Goal: Browse casually

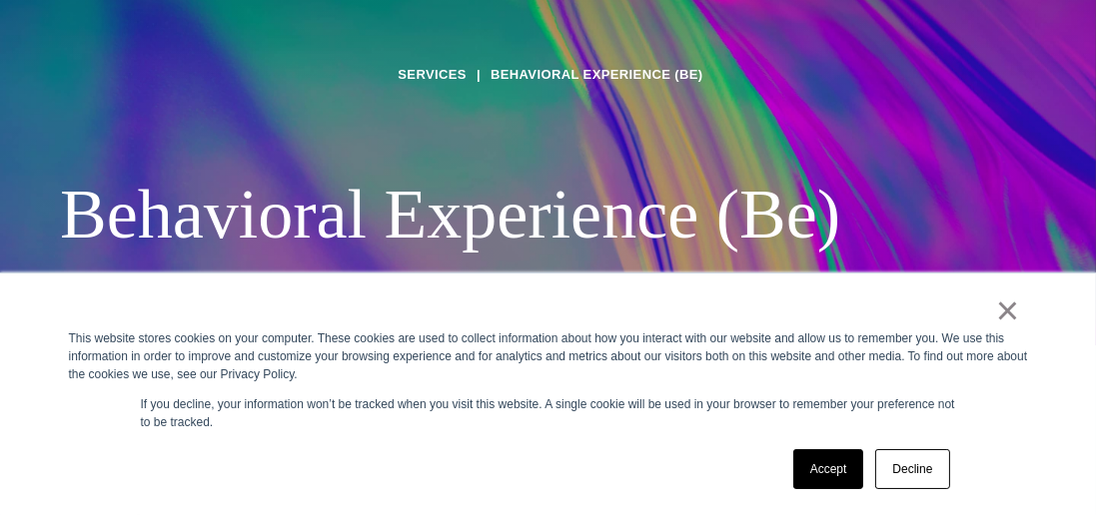
scroll to position [172, 0]
click at [843, 489] on link "Accept" at bounding box center [828, 469] width 71 height 40
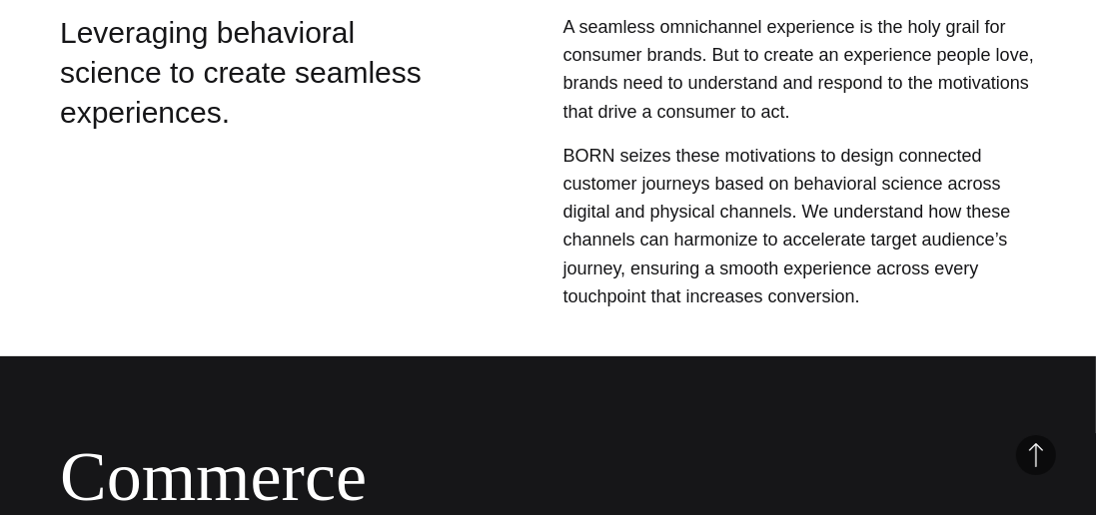
scroll to position [583, 0]
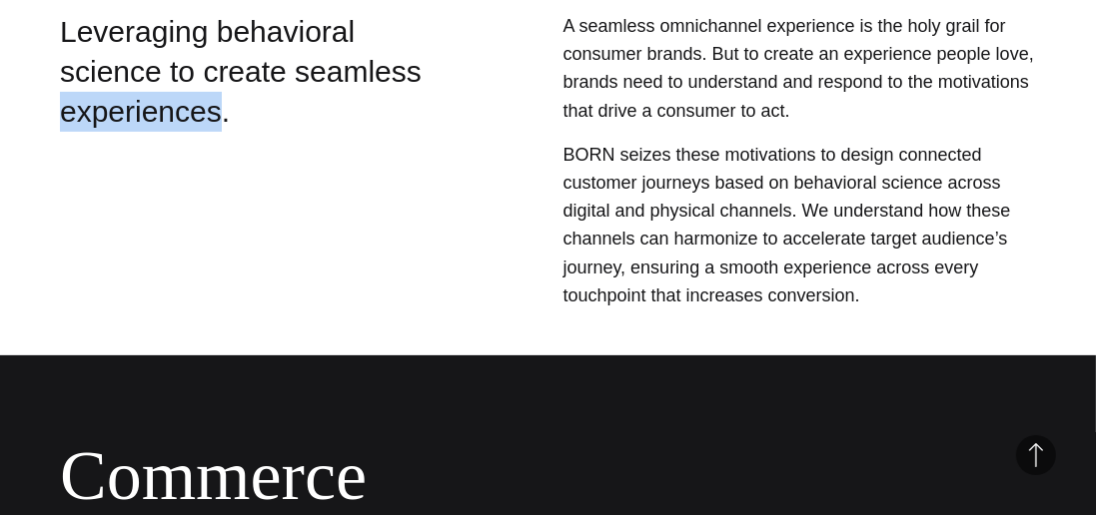
click at [68, 316] on div "Leveraging behavioral science to create seamless experiences." at bounding box center [255, 164] width 390 height 304
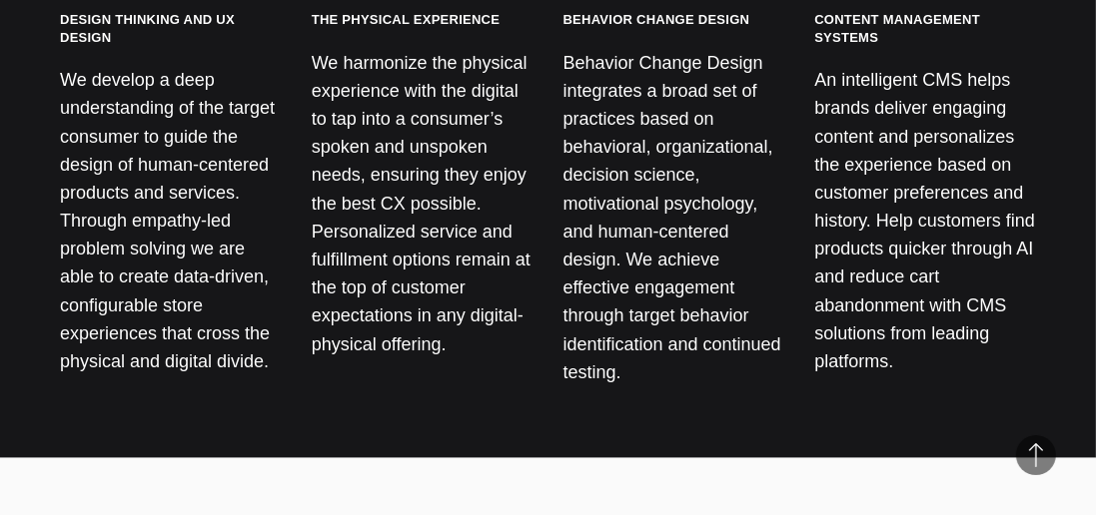
scroll to position [2295, 0]
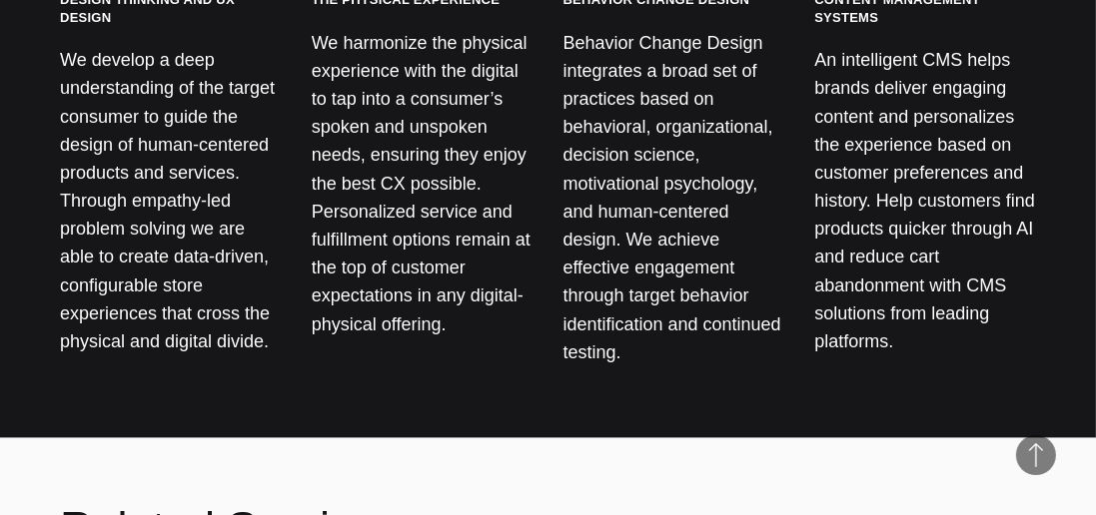
click at [336, 190] on p "We harmonize the physical experience with the digital to tap into a consumer’s …" at bounding box center [423, 184] width 222 height 310
click at [360, 257] on p "We harmonize the physical experience with the digital to tap into a consumer’s …" at bounding box center [423, 184] width 222 height 310
click at [956, 356] on p "An intelligent CMS helps brands deliver engaging content and personalizes the e…" at bounding box center [925, 201] width 222 height 310
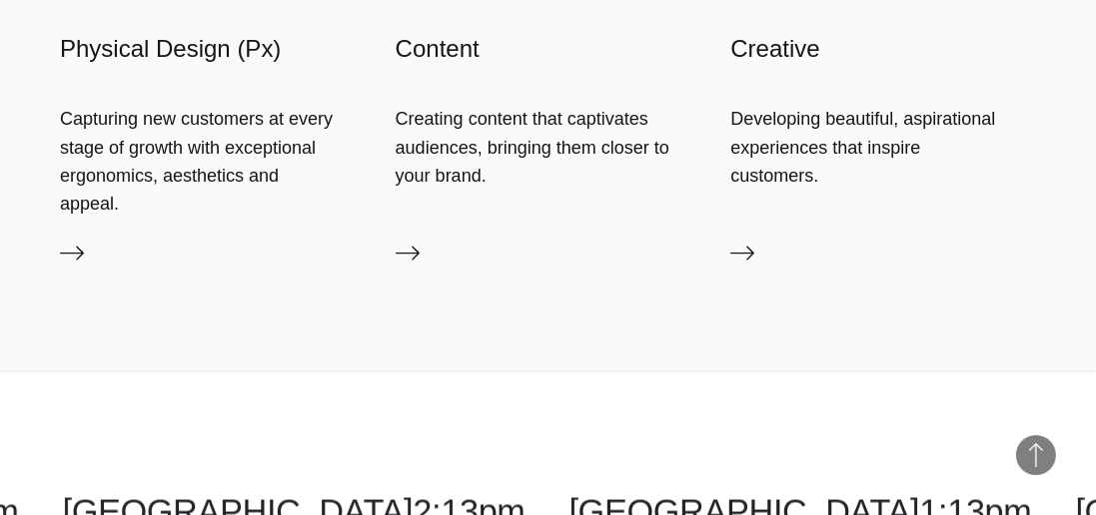
scroll to position [3037, 0]
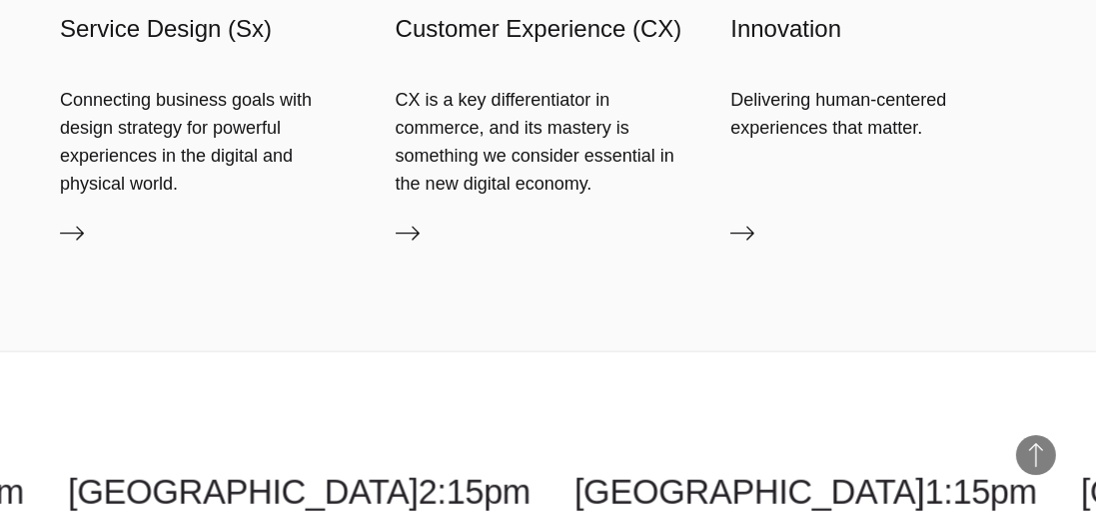
scroll to position [2239, 0]
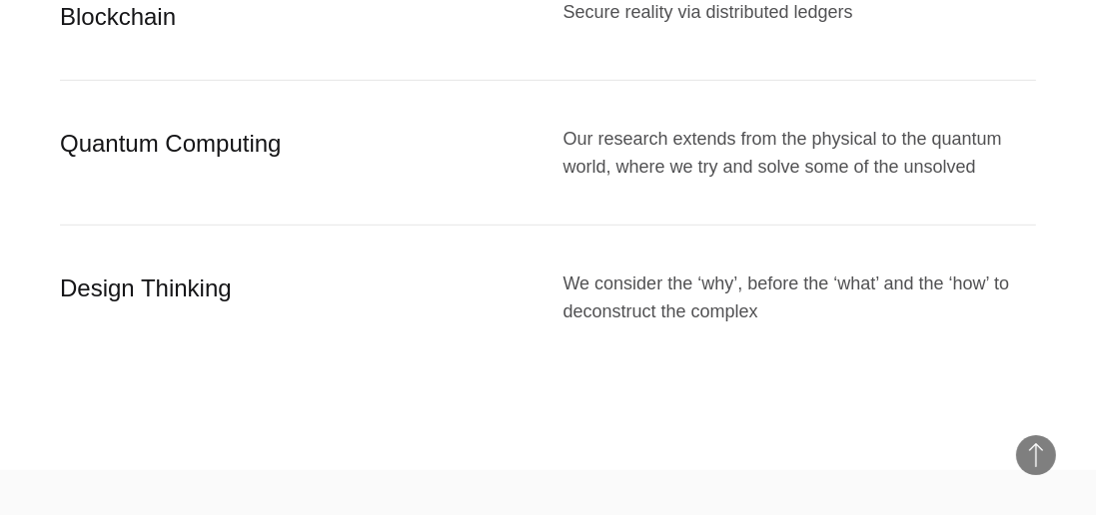
scroll to position [1419, 0]
